Goal: Check status: Check status

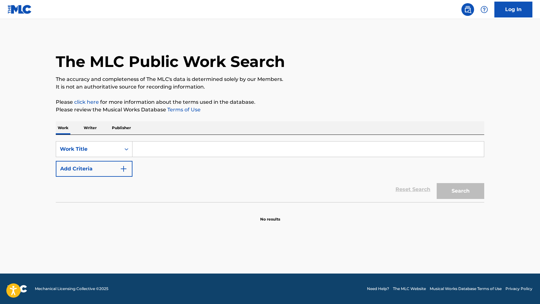
click at [13, 8] on img at bounding box center [20, 9] width 24 height 9
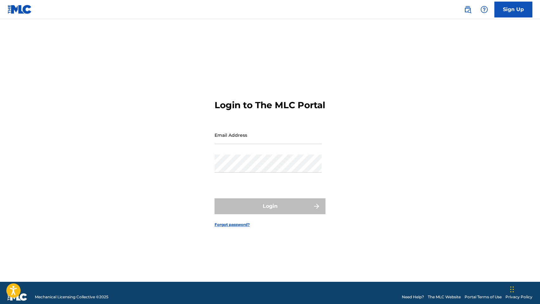
click at [278, 138] on input "Email Address" at bounding box center [268, 135] width 107 height 18
type input "[EMAIL_ADDRESS][DOMAIN_NAME]"
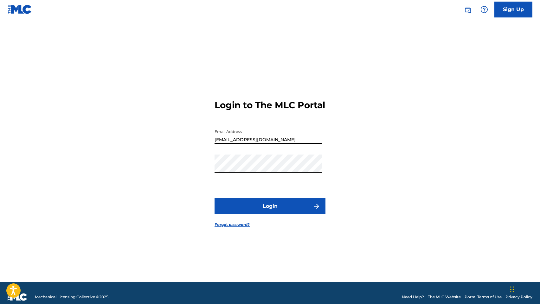
click at [240, 209] on button "Login" at bounding box center [270, 206] width 111 height 16
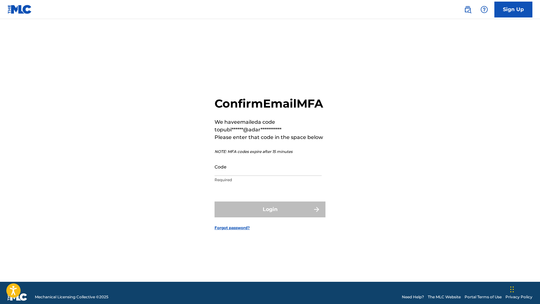
click at [230, 183] on div "Code Required" at bounding box center [268, 172] width 107 height 29
click at [222, 172] on input "Code" at bounding box center [268, 167] width 107 height 18
paste input "097688"
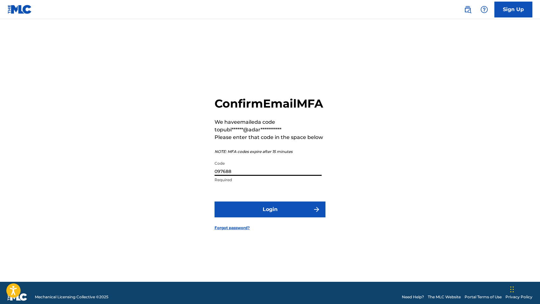
type input "097688"
click at [215, 201] on button "Login" at bounding box center [270, 209] width 111 height 16
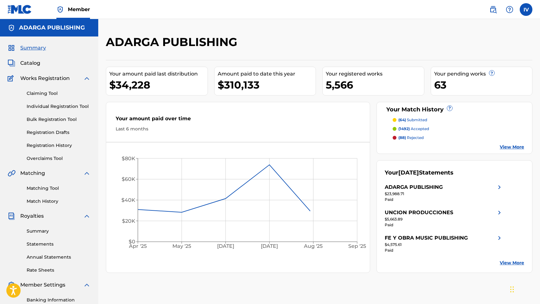
click at [29, 67] on div "Summary Catalog Works Registration Claiming Tool Individual Registration Tool B…" at bounding box center [49, 199] width 98 height 326
click at [24, 61] on span "Catalog" at bounding box center [30, 63] width 20 height 8
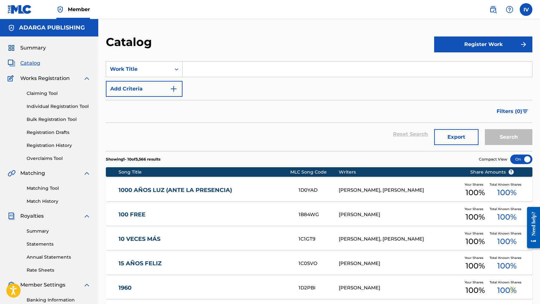
click at [215, 72] on input "Search Form" at bounding box center [358, 68] width 350 height 15
paste input "Quiero Ser"
click at [485, 129] on button "Search" at bounding box center [509, 137] width 48 height 16
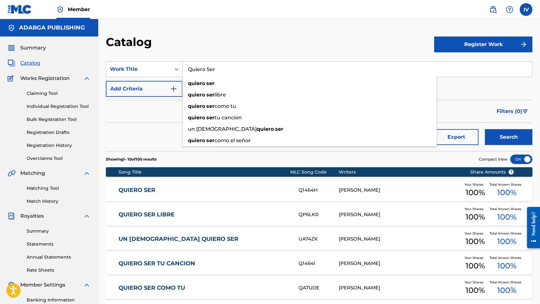
paste input "Nos Diste Vida"
type input "Nos Diste Vida"
click at [485, 129] on button "Search" at bounding box center [509, 137] width 48 height 16
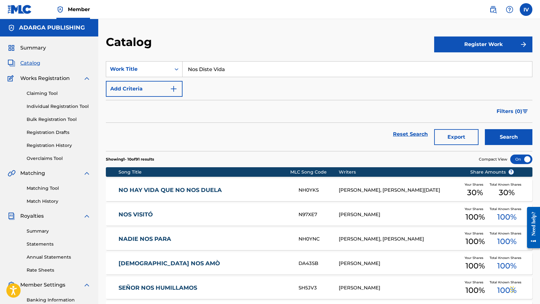
click at [58, 140] on div "Claiming Tool Individual Registration Tool Bulk Registration Tool Registration …" at bounding box center [49, 122] width 83 height 80
click at [57, 142] on link "Registration History" at bounding box center [59, 145] width 64 height 7
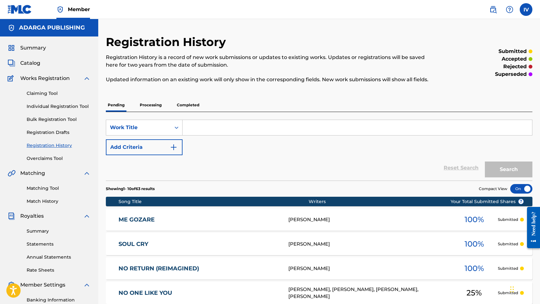
click at [214, 122] on input "Search Form" at bounding box center [358, 127] width 350 height 15
paste input "Nos Diste Vida"
type input "Nos Diste Vida"
click at [485, 161] on button "Search" at bounding box center [509, 169] width 48 height 16
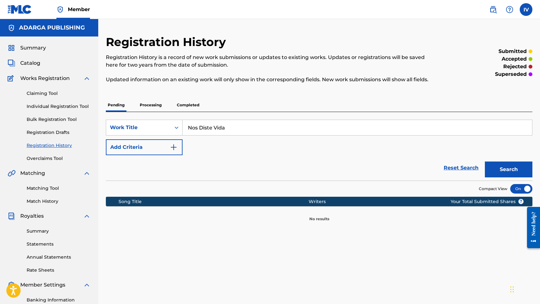
click at [149, 111] on p "Processing" at bounding box center [151, 104] width 26 height 13
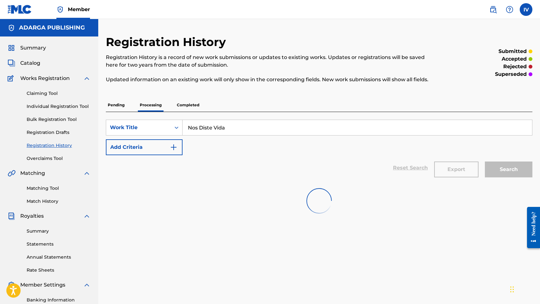
click at [149, 107] on p "Processing" at bounding box center [151, 104] width 26 height 13
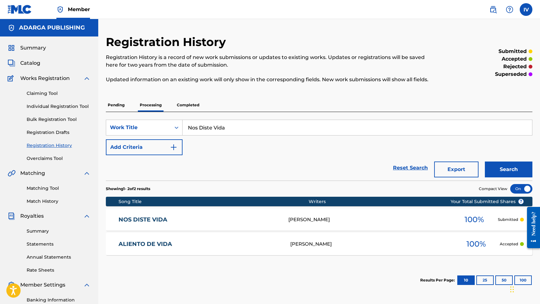
click at [256, 129] on input "Nos Diste Vida" at bounding box center [358, 127] width 350 height 15
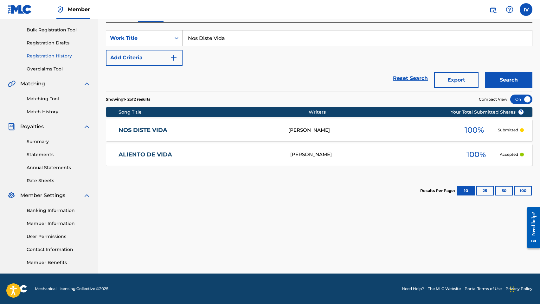
click at [231, 136] on div "NOS DISTE VIDA ISAAC VERA BENITEZ 100 % Submitted" at bounding box center [319, 130] width 427 height 22
